Goal: Use online tool/utility: Utilize a website feature to perform a specific function

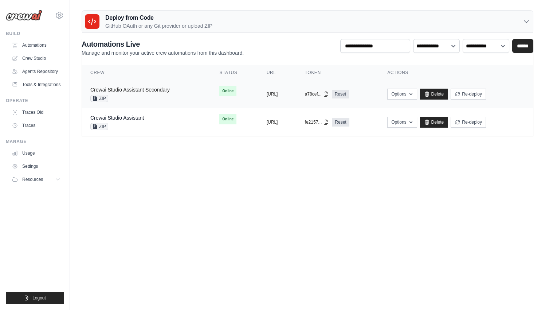
click at [151, 88] on link "Crewai Studio Assistant Secondary" at bounding box center [129, 90] width 79 height 6
click at [149, 119] on div "Crewai Studio Assistant ZIP" at bounding box center [146, 122] width 112 height 16
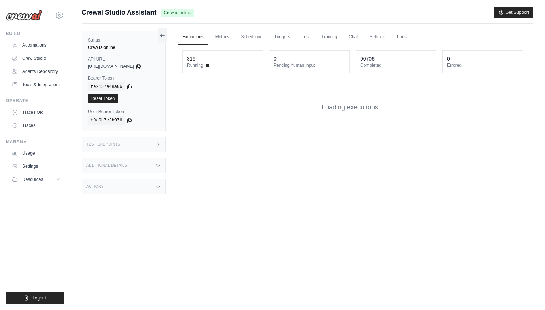
click at [113, 168] on div "Additional Details" at bounding box center [124, 165] width 84 height 15
click at [116, 233] on div "Actions" at bounding box center [124, 229] width 84 height 15
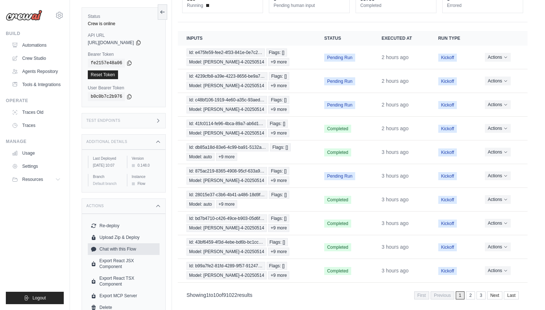
scroll to position [57, 0]
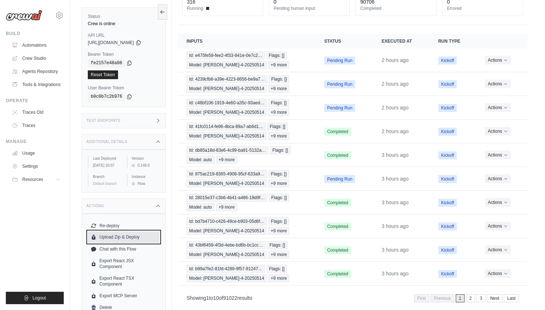
click at [128, 243] on button "Upload Zip & Deploy" at bounding box center [124, 237] width 72 height 12
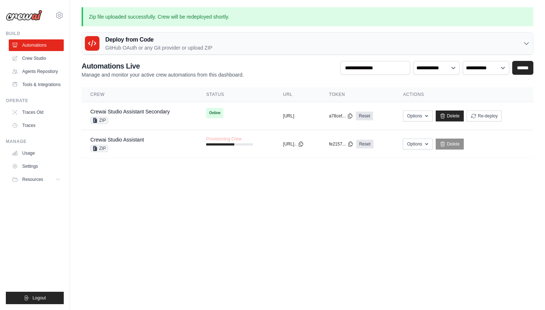
click at [159, 48] on p "GitHub OAuth or any Git provider or upload ZIP" at bounding box center [158, 47] width 107 height 7
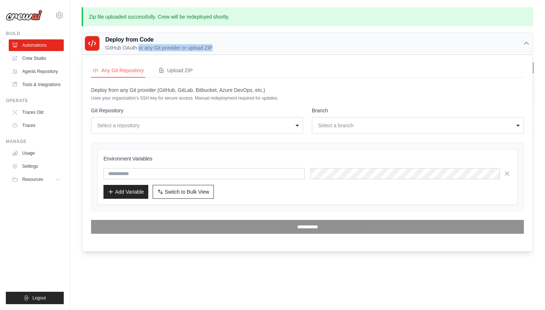
click at [159, 48] on p "GitHub OAuth or any Git provider or upload ZIP" at bounding box center [158, 47] width 107 height 7
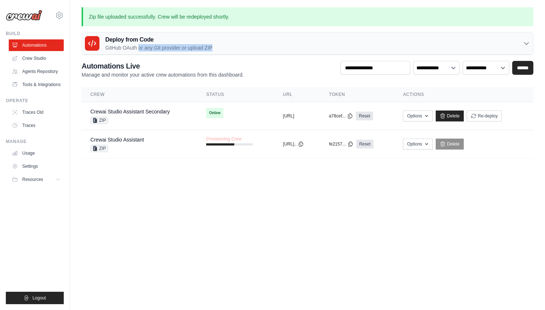
click at [194, 171] on main "Zip file uploaded successfully. Crew will be redeployed shortly. Deploy from Co…" at bounding box center [307, 87] width 475 height 174
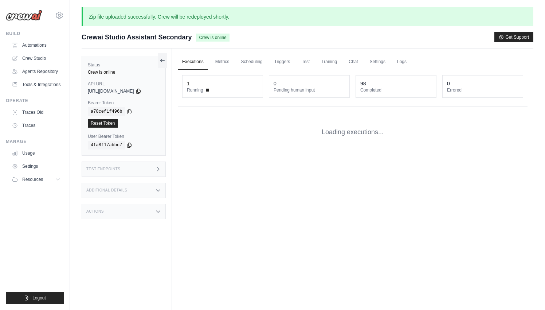
click at [190, 61] on link "Executions" at bounding box center [193, 61] width 30 height 15
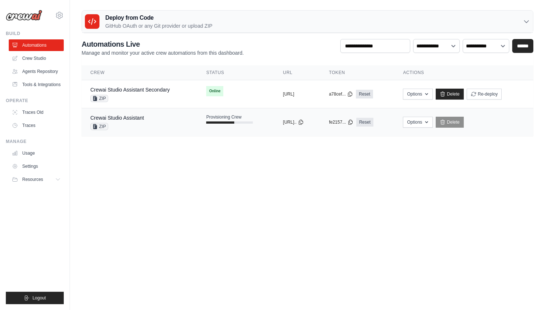
click at [162, 125] on div "Crewai Studio Assistant ZIP" at bounding box center [139, 122] width 98 height 16
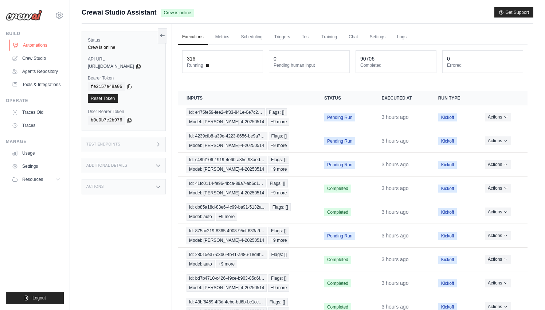
click at [36, 45] on link "Automations" at bounding box center [36, 45] width 55 height 12
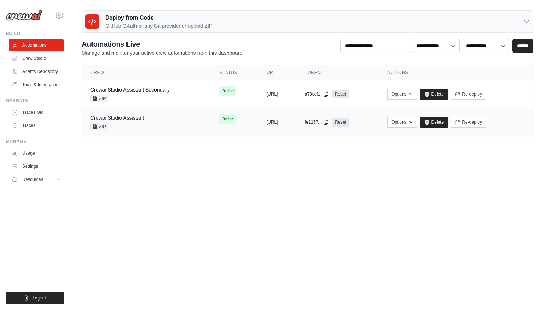
click at [135, 119] on link "Crewai Studio Assistant" at bounding box center [117, 118] width 54 height 6
click at [211, 95] on td "Online" at bounding box center [234, 91] width 47 height 22
click at [161, 105] on td "Crewai Studio Assistant Secondary ZIP" at bounding box center [146, 94] width 129 height 28
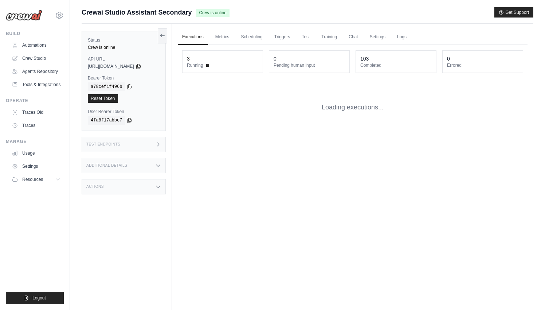
click at [134, 167] on div "Additional Details" at bounding box center [124, 165] width 84 height 15
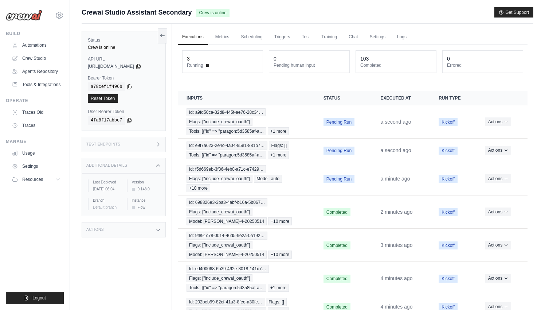
click at [139, 230] on div "Actions" at bounding box center [124, 229] width 84 height 15
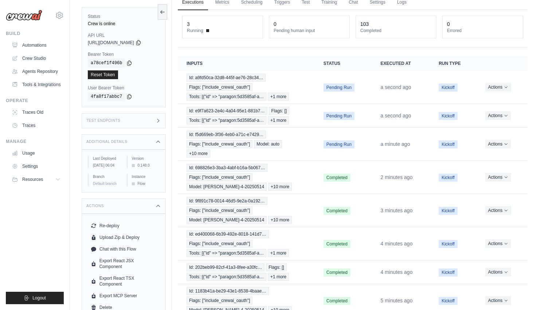
scroll to position [55, 0]
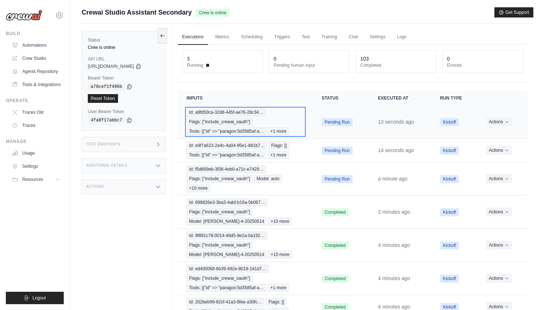
click at [264, 127] on div "Id: a9fd50ca-32d8-445f-ae76-28c34… Flags: ["include_crewai_oauth"] Tools: [{"id…" at bounding box center [246, 121] width 118 height 27
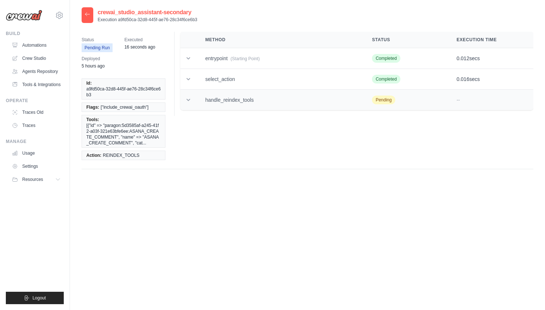
click at [242, 90] on td "handle_reindex_tools" at bounding box center [280, 100] width 167 height 21
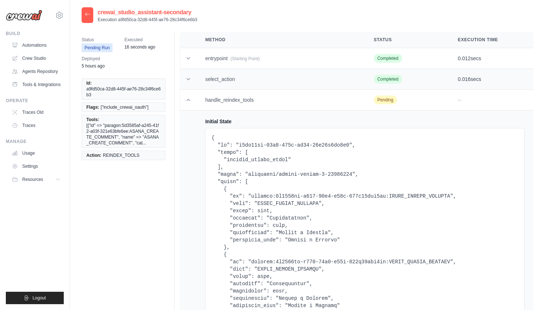
click at [230, 78] on td "select_action" at bounding box center [281, 79] width 168 height 21
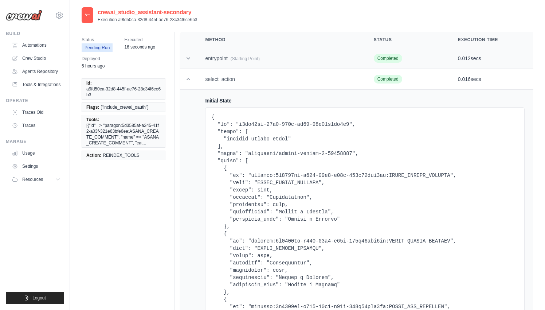
click at [223, 60] on td "entrypoint (Starting Point)" at bounding box center [281, 58] width 168 height 21
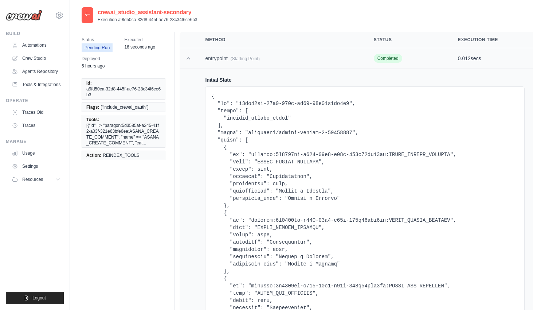
click at [223, 60] on td "entrypoint (Starting Point)" at bounding box center [281, 58] width 168 height 21
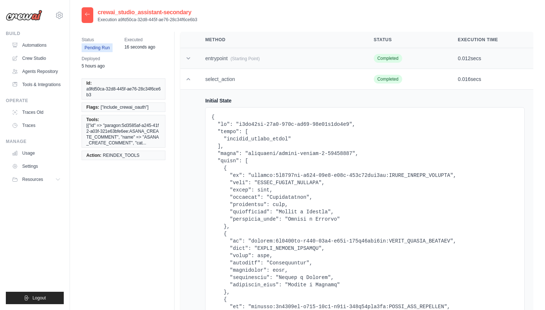
click at [222, 63] on td "entrypoint (Starting Point)" at bounding box center [281, 58] width 168 height 21
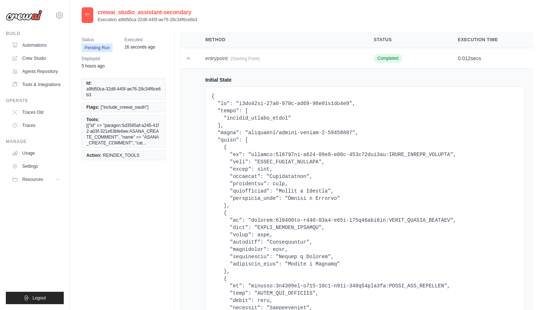
click at [216, 59] on td "entrypoint (Starting Point)" at bounding box center [281, 58] width 168 height 21
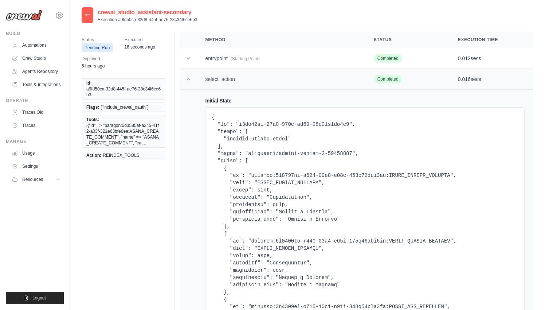
click at [225, 69] on td "select_action" at bounding box center [281, 79] width 168 height 21
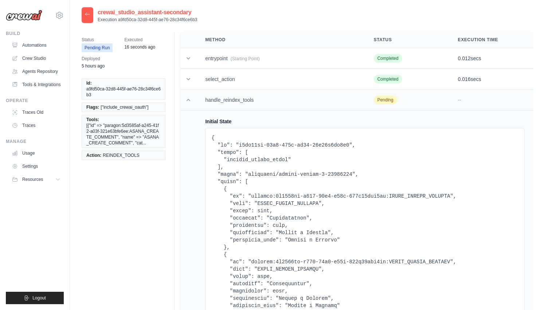
click at [247, 100] on td "handle_reindex_tools" at bounding box center [281, 100] width 168 height 21
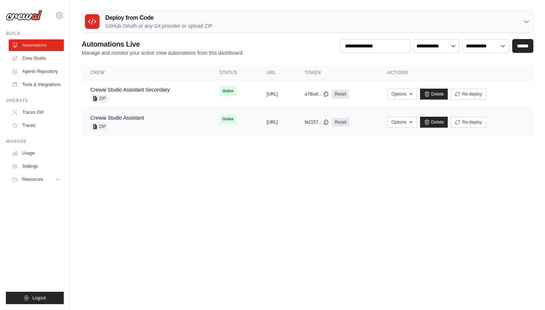
click at [172, 120] on div "Crewai Studio Assistant ZIP" at bounding box center [146, 122] width 112 height 16
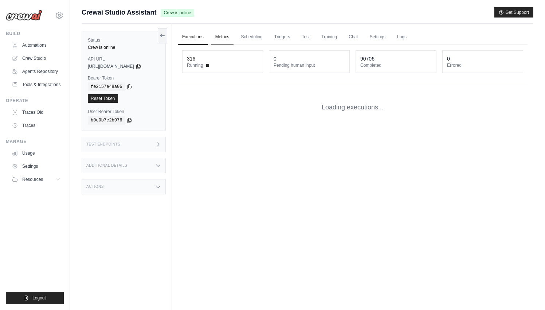
click at [222, 36] on link "Metrics" at bounding box center [222, 37] width 23 height 15
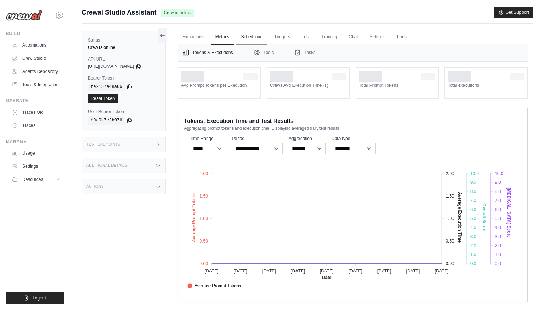
click at [254, 38] on link "Scheduling" at bounding box center [252, 37] width 30 height 15
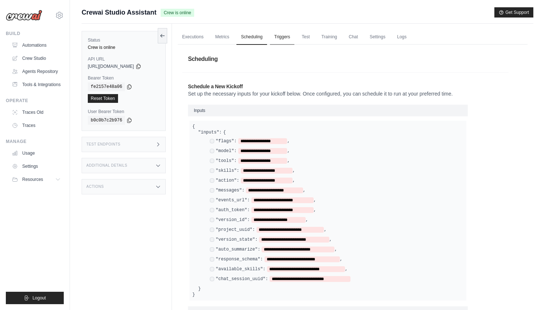
click at [289, 39] on link "Triggers" at bounding box center [282, 37] width 25 height 15
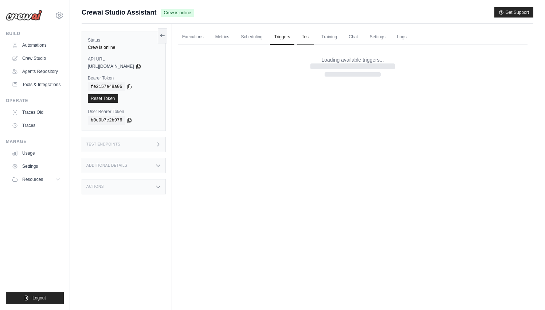
click at [308, 39] on link "Test" at bounding box center [306, 37] width 17 height 15
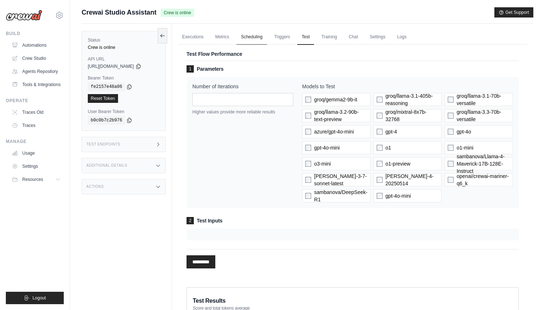
click at [254, 37] on link "Scheduling" at bounding box center [252, 37] width 30 height 15
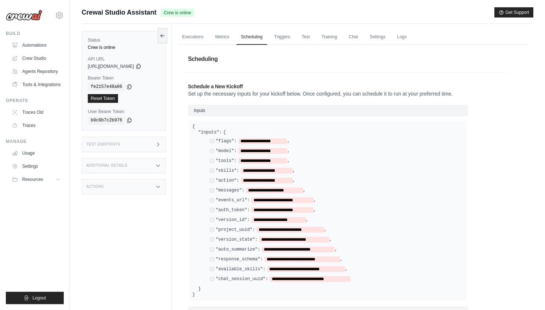
click at [210, 37] on ul "Executions Metrics Scheduling Triggers Test Training Chat Settings Logs" at bounding box center [353, 37] width 350 height 15
click at [215, 37] on link "Metrics" at bounding box center [222, 37] width 23 height 15
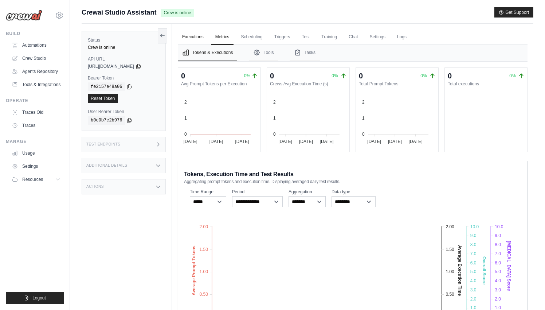
click at [199, 37] on link "Executions" at bounding box center [193, 37] width 30 height 15
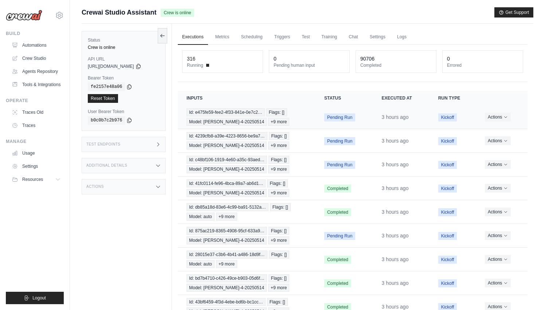
scroll to position [67, 0]
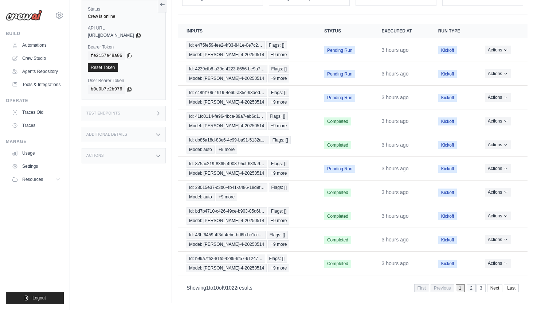
click at [470, 287] on link "2" at bounding box center [471, 288] width 9 height 8
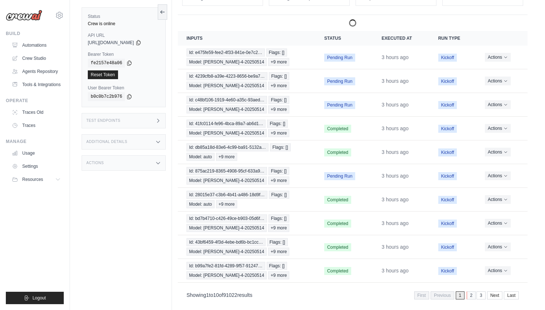
click at [474, 298] on link "2" at bounding box center [471, 295] width 9 height 8
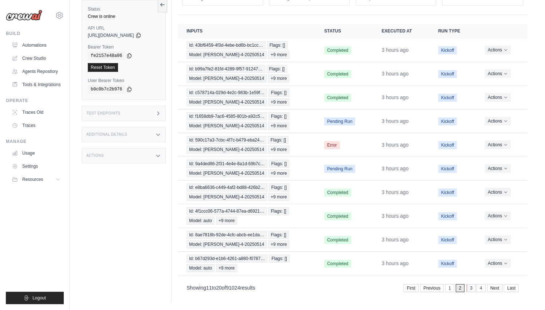
click at [469, 290] on link "3" at bounding box center [471, 288] width 9 height 8
click at [450, 289] on link "1" at bounding box center [450, 288] width 9 height 8
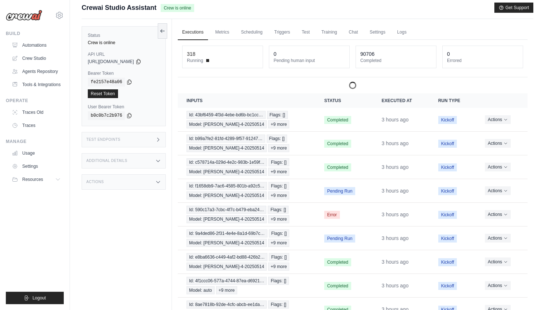
scroll to position [4, 0]
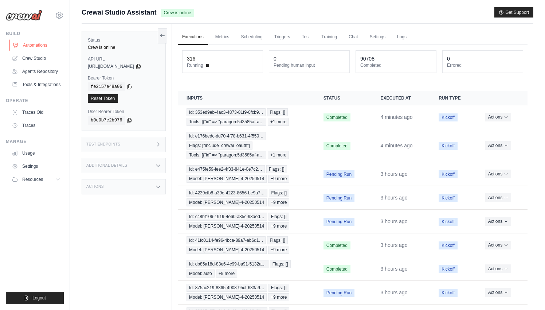
click at [40, 44] on link "Automations" at bounding box center [36, 45] width 55 height 12
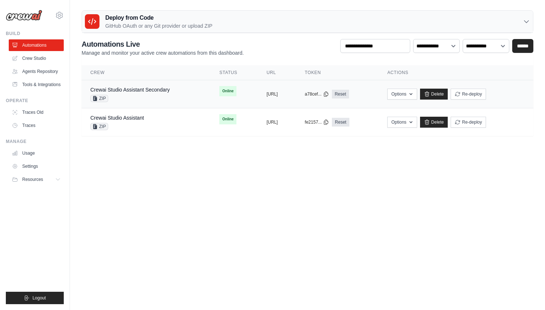
click at [142, 100] on div "ZIP" at bounding box center [129, 98] width 79 height 7
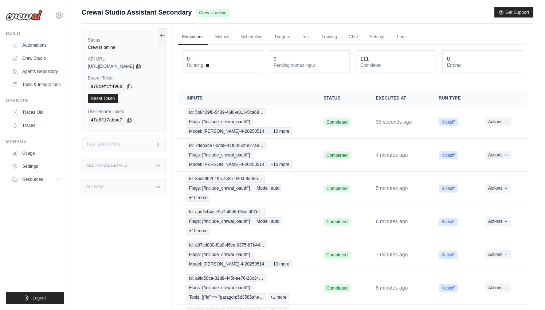
click at [126, 164] on h3 "Additional Details" at bounding box center [106, 165] width 41 height 4
click at [116, 237] on div "Actions" at bounding box center [124, 229] width 84 height 15
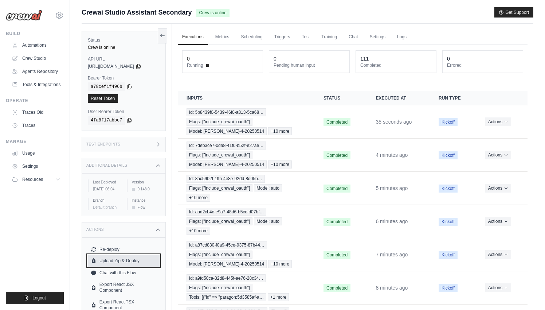
click at [118, 266] on button "Upload Zip & Deploy" at bounding box center [124, 261] width 72 height 12
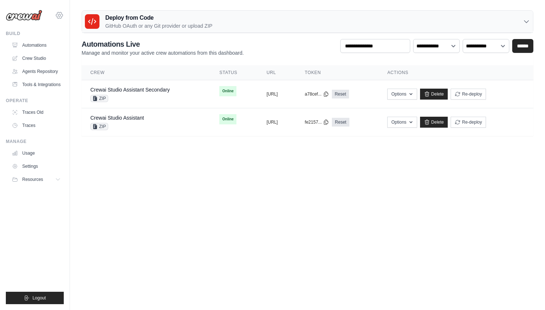
click at [61, 16] on icon at bounding box center [59, 15] width 9 height 9
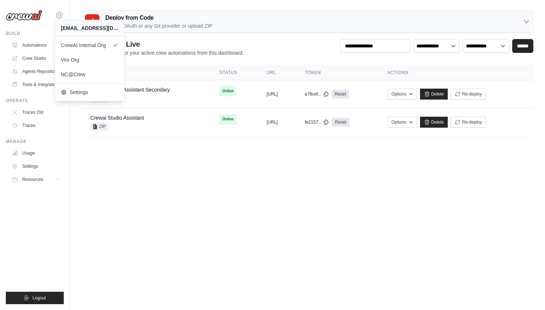
click at [249, 31] on div "Deploy from Code GitHub OAuth or any Git provider or upload ZIP" at bounding box center [307, 22] width 451 height 22
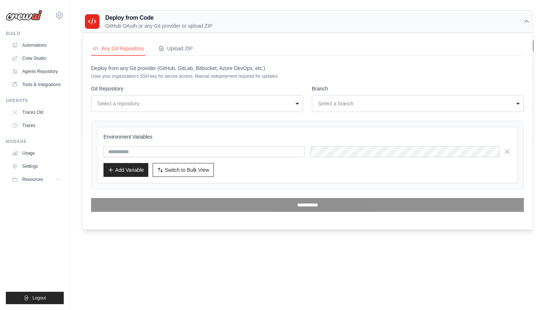
click at [200, 15] on h3 "Deploy from Code" at bounding box center [158, 17] width 107 height 9
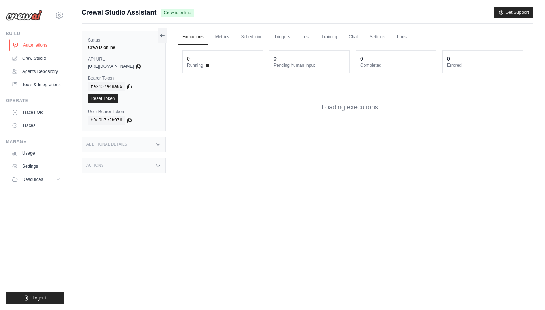
click at [42, 47] on link "Automations" at bounding box center [36, 45] width 55 height 12
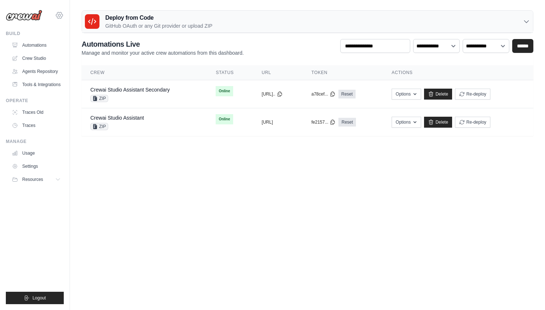
click at [57, 16] on icon at bounding box center [59, 15] width 9 height 9
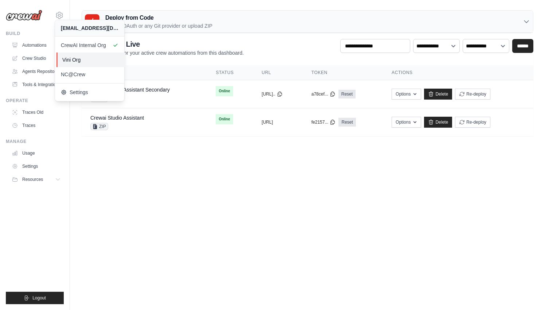
click at [80, 59] on span "Vini Org" at bounding box center [91, 59] width 58 height 7
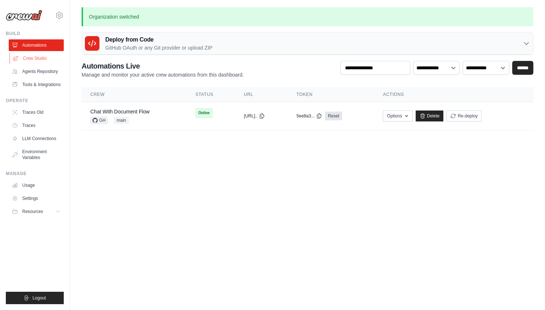
click at [47, 58] on link "Crew Studio" at bounding box center [36, 59] width 55 height 12
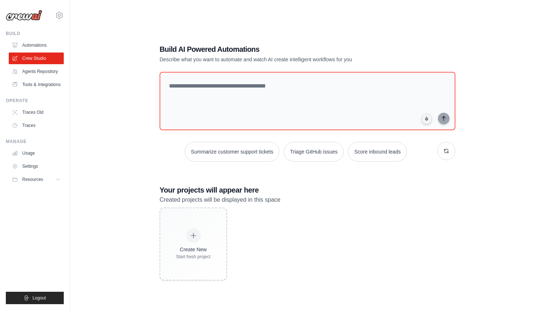
drag, startPoint x: 196, startPoint y: 240, endPoint x: 258, endPoint y: 235, distance: 62.6
click at [258, 235] on div "Create New Start fresh project" at bounding box center [308, 243] width 296 height 73
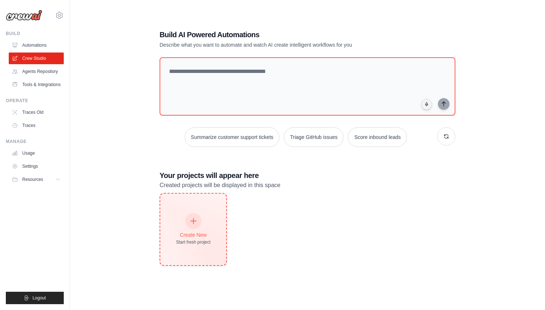
click at [203, 209] on div "Create New Start fresh project" at bounding box center [193, 229] width 66 height 71
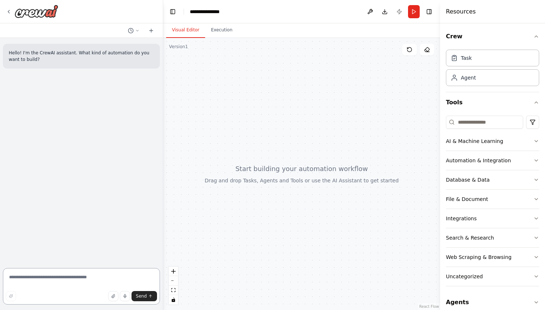
click at [67, 280] on textarea at bounding box center [81, 286] width 157 height 36
type textarea "**********"
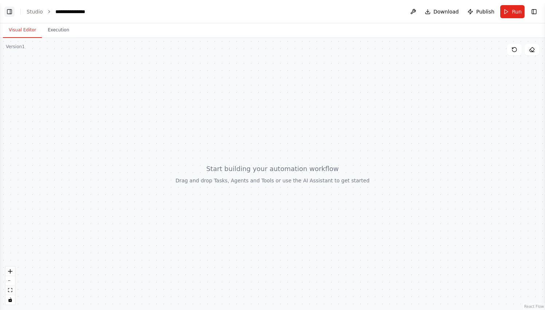
click at [12, 8] on button "Toggle Left Sidebar" at bounding box center [9, 12] width 10 height 10
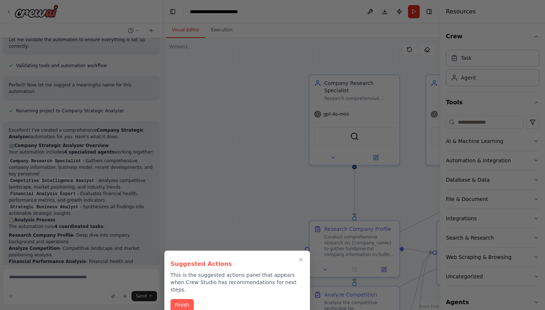
scroll to position [524, 0]
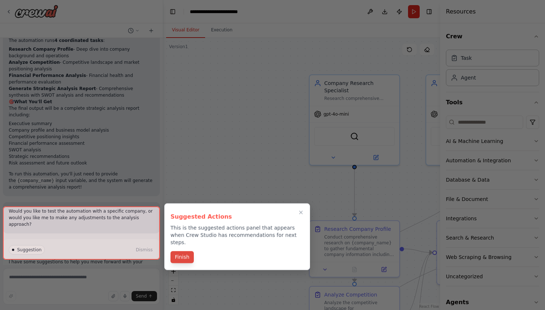
click at [182, 251] on button "Finish" at bounding box center [182, 257] width 23 height 12
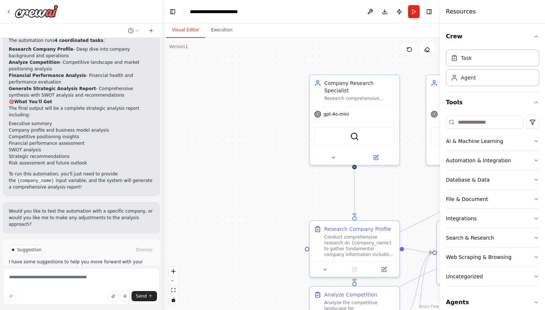
click at [126, 275] on button "Run Automation" at bounding box center [81, 281] width 145 height 12
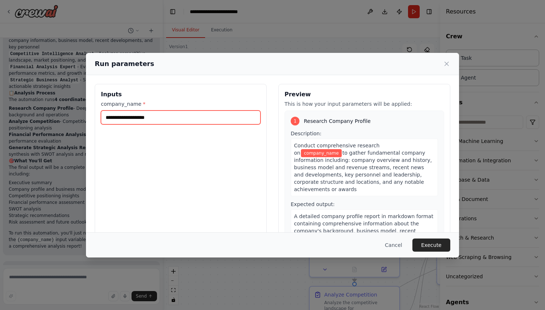
click at [211, 111] on input "company_name *" at bounding box center [181, 117] width 160 height 14
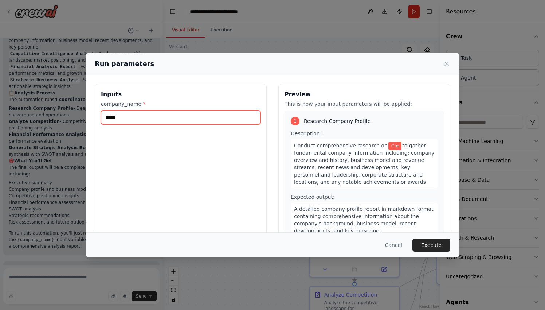
type input "******"
type input "****"
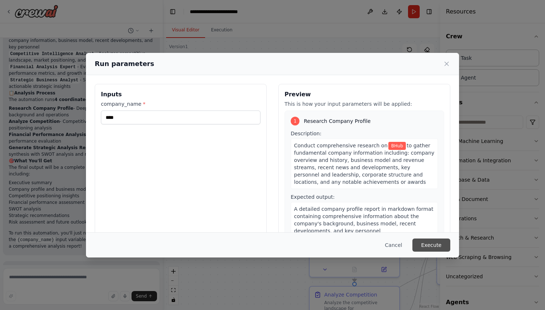
click at [449, 248] on button "Execute" at bounding box center [432, 244] width 38 height 13
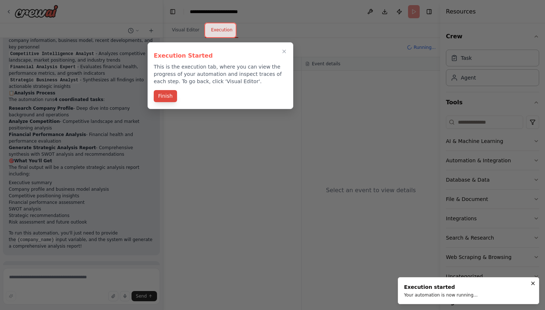
click at [167, 100] on button "Finish" at bounding box center [165, 96] width 23 height 12
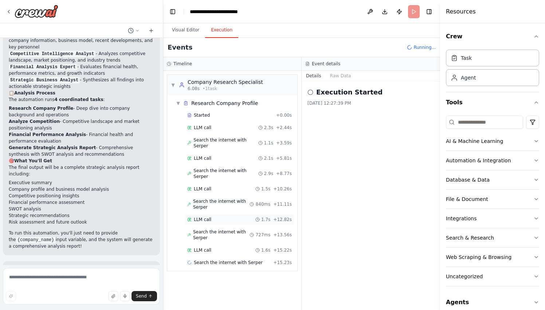
click at [248, 217] on div "LLM call 1.7s + 12.82s" at bounding box center [239, 220] width 105 height 6
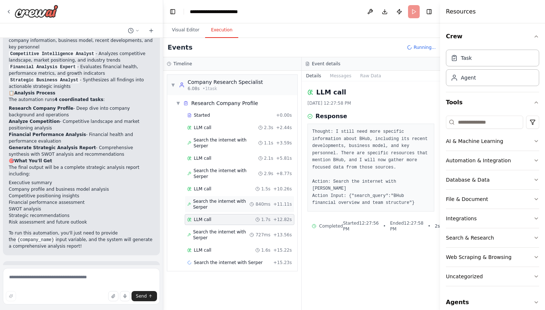
click at [242, 198] on span "Search the internet with Serper" at bounding box center [221, 204] width 57 height 12
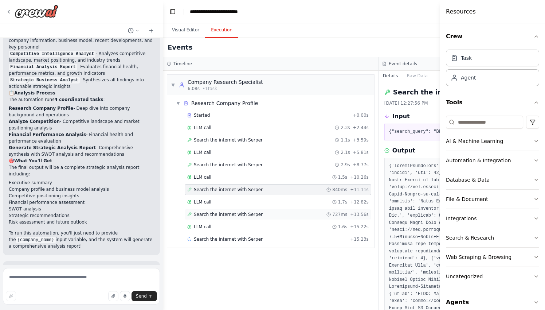
click at [242, 214] on span "Search the internet with Serper" at bounding box center [228, 214] width 69 height 6
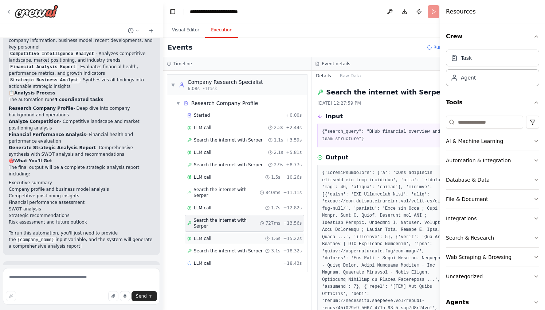
click at [242, 236] on div "LLM call 1.6s + 15.22s" at bounding box center [244, 239] width 114 height 6
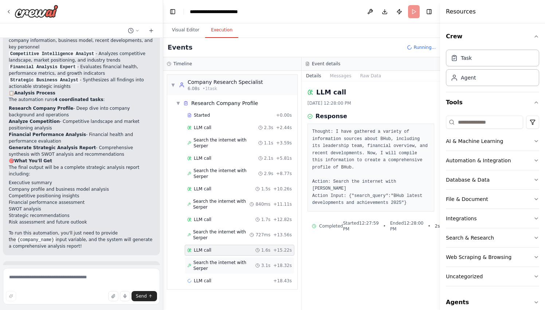
click at [234, 260] on span "Search the internet with Serper" at bounding box center [225, 266] width 62 height 12
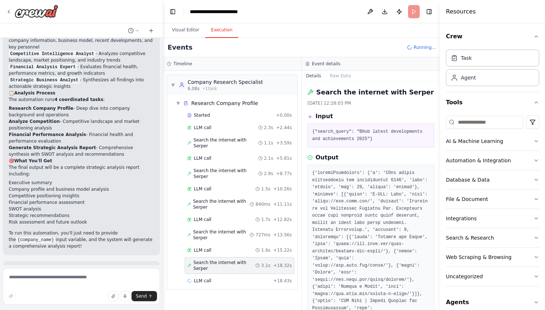
click at [230, 257] on div "Search the internet with [PERSON_NAME] 3.1s + 18.32s" at bounding box center [240, 265] width 110 height 17
click at [230, 275] on div "LLM call + 18.43s" at bounding box center [240, 280] width 110 height 11
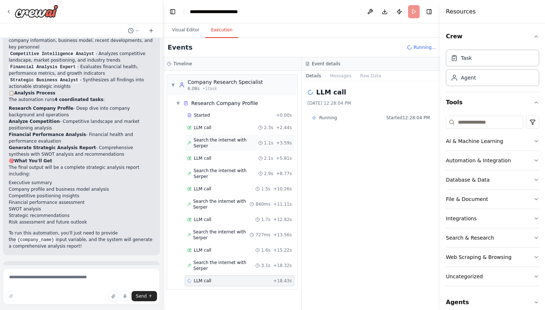
click at [218, 144] on div "Search the internet with [PERSON_NAME] 1.1s + 3.59s" at bounding box center [240, 143] width 110 height 17
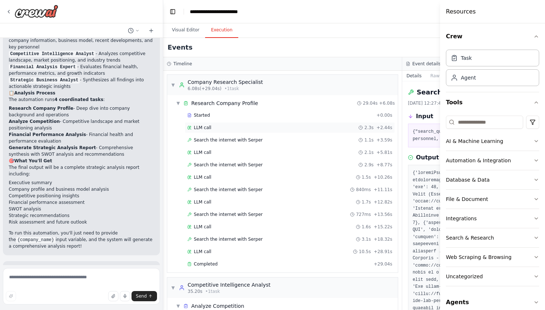
click at [217, 131] on div "LLM call 2.3s + 2.44s" at bounding box center [290, 127] width 210 height 11
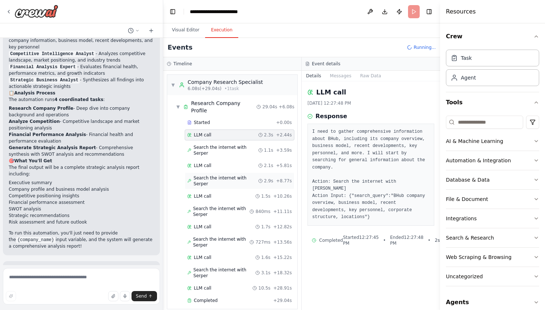
scroll to position [49, 0]
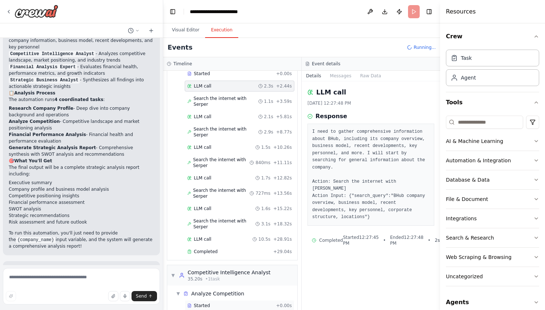
click at [221, 300] on div "Started + 0.00s" at bounding box center [240, 305] width 110 height 11
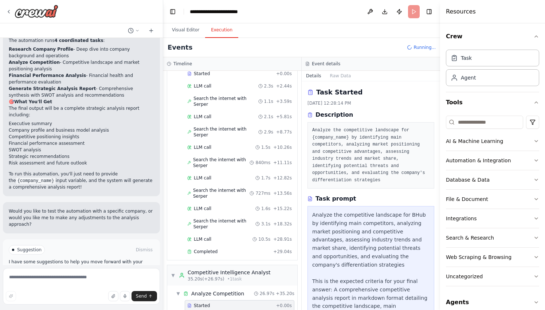
click at [86, 278] on span "Improve automation" at bounding box center [84, 281] width 44 height 6
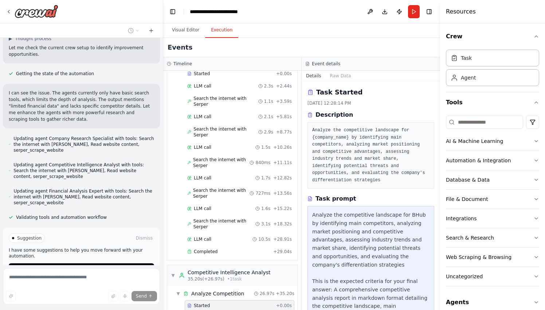
scroll to position [740, 0]
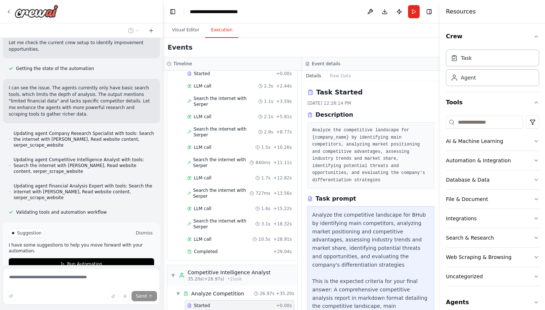
click at [148, 229] on button "Dismiss" at bounding box center [145, 232] width 20 height 7
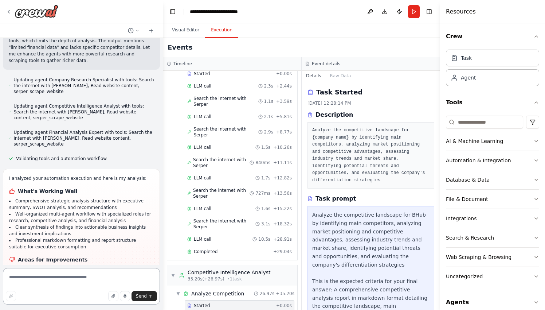
scroll to position [812, 0]
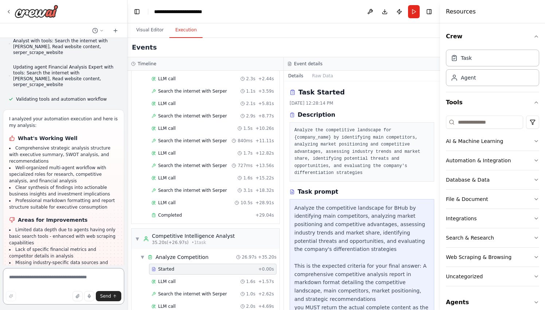
drag, startPoint x: 162, startPoint y: 206, endPoint x: 129, endPoint y: 207, distance: 33.2
click at [129, 207] on div "Hello! I'm the CrewAI assistant. What kind of automation do you want to build? …" at bounding box center [272, 155] width 545 height 310
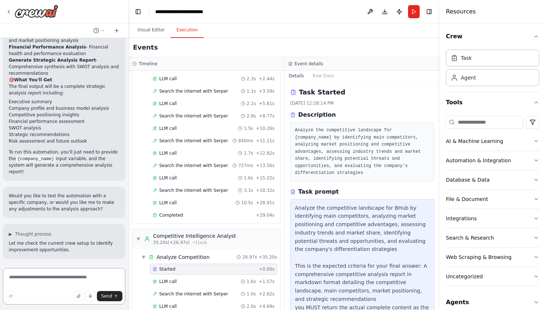
scroll to position [936, 0]
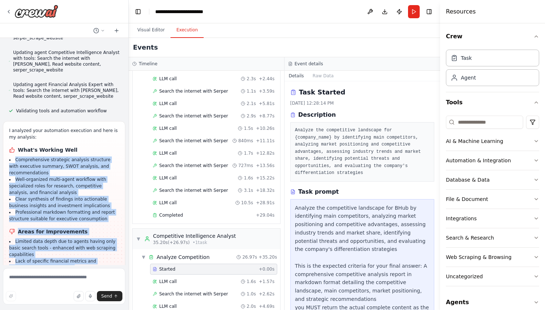
drag, startPoint x: 89, startPoint y: 204, endPoint x: 69, endPoint y: 108, distance: 98.7
click at [69, 127] on div "I analyzed your automation execution and here is my analysis: What's Working We…" at bounding box center [64, 212] width 110 height 170
click at [69, 156] on li "Comprehensive strategic analysis structure with executive summary, SWOT analysi…" at bounding box center [64, 166] width 110 height 20
